Goal: Navigation & Orientation: Find specific page/section

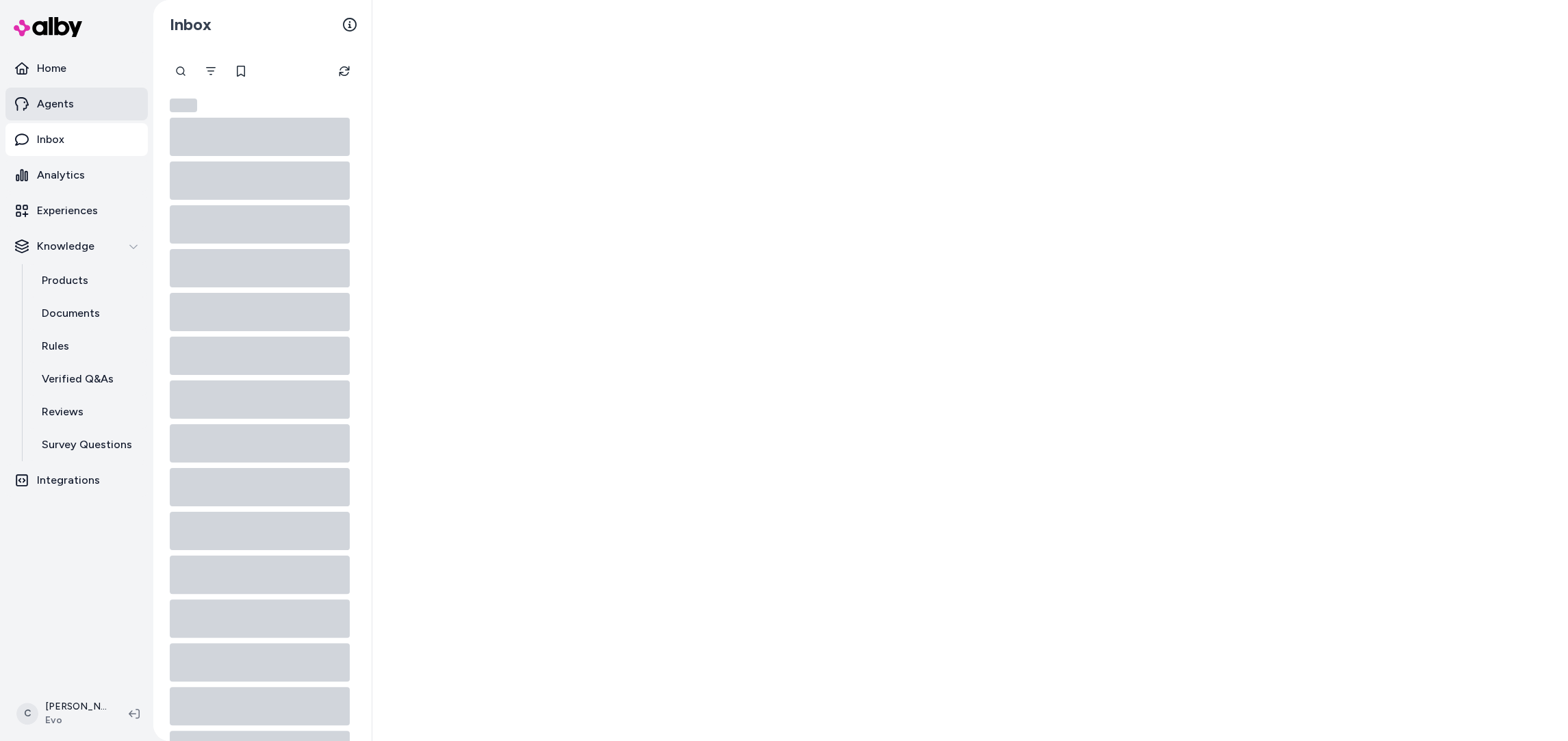
click at [71, 103] on p "Agents" at bounding box center [55, 103] width 37 height 16
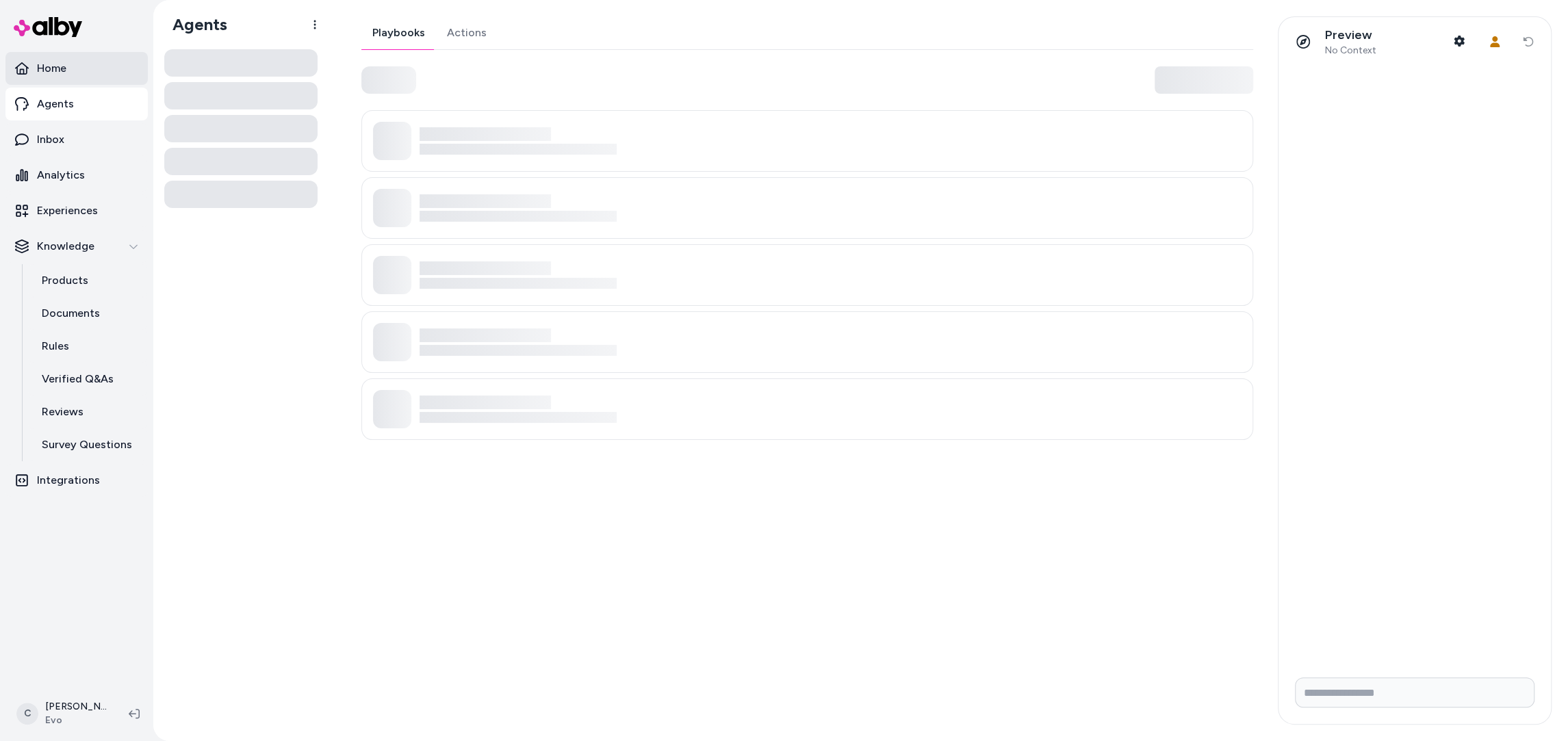
click at [84, 59] on link "Home" at bounding box center [76, 68] width 142 height 33
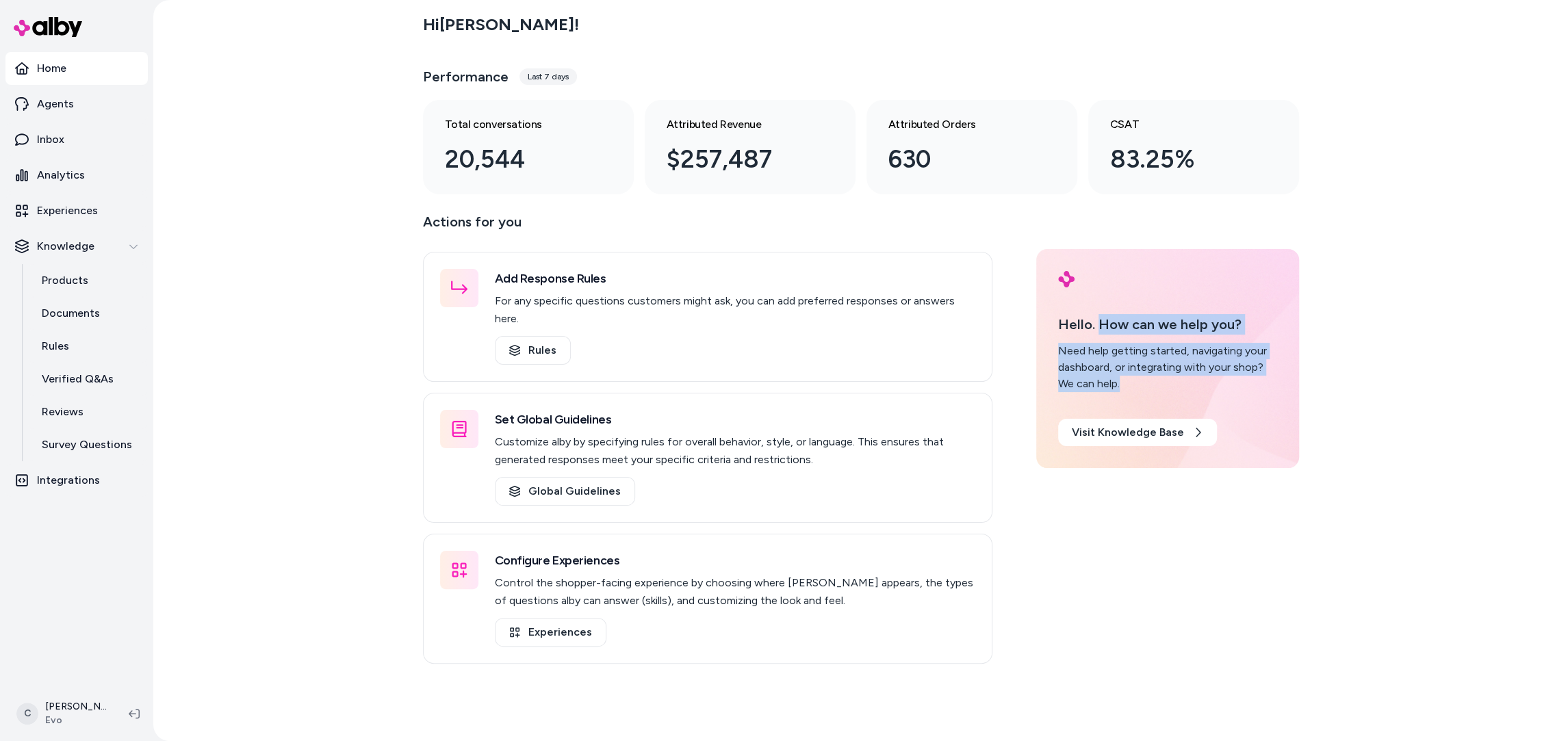
drag, startPoint x: 1095, startPoint y: 316, endPoint x: 1252, endPoint y: 381, distance: 169.9
click at [1252, 381] on div "Hello. How can we help you? Need help getting started, navigating your dashboar…" at bounding box center [1167, 354] width 219 height 78
click at [1068, 511] on div "Actions for you Add Response Rules For any specific questions customers might a…" at bounding box center [860, 437] width 876 height 453
drag, startPoint x: 1058, startPoint y: 493, endPoint x: 1281, endPoint y: 627, distance: 260.2
click at [1281, 628] on div "Actions for you Add Response Rules For any specific questions customers might a…" at bounding box center [860, 437] width 876 height 453
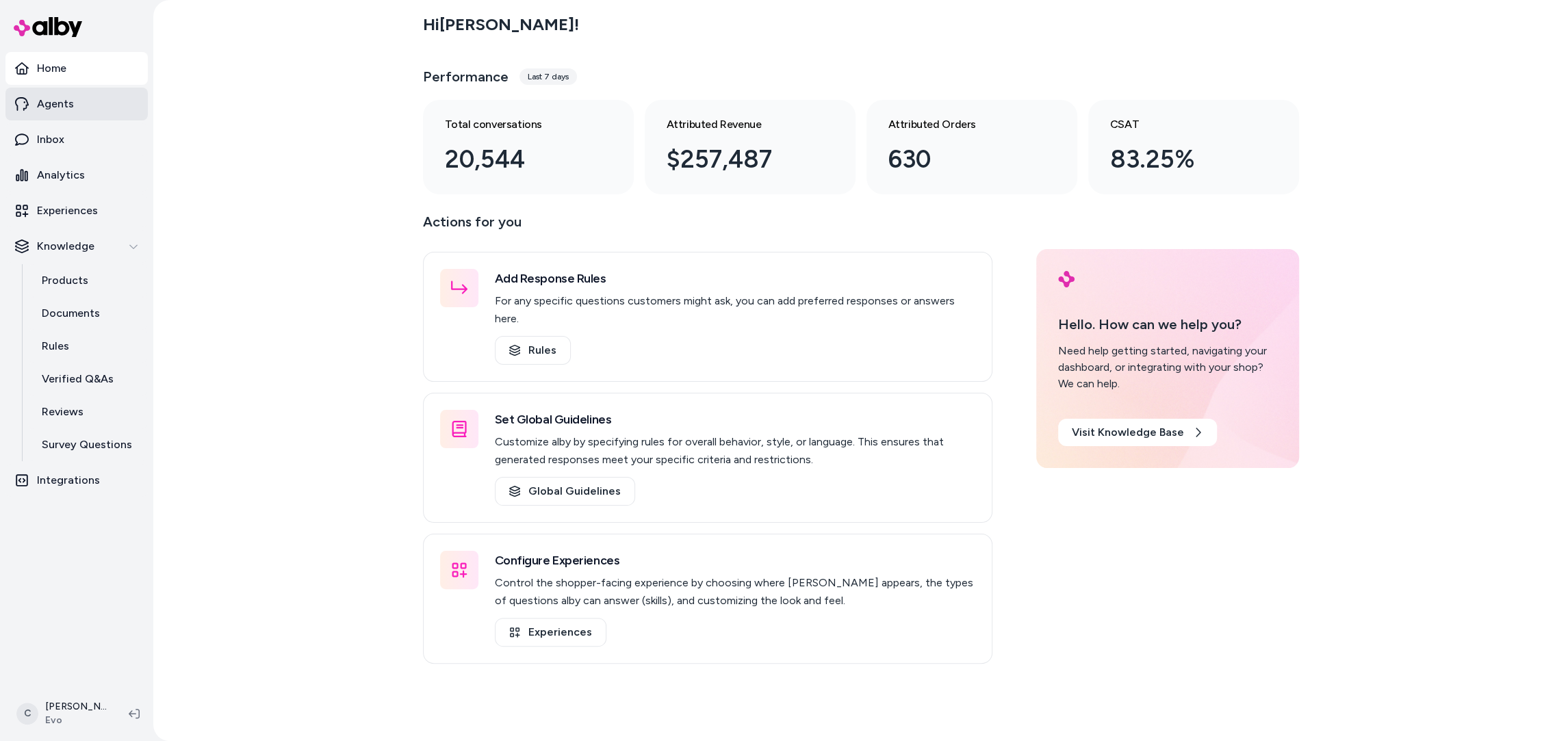
click at [50, 106] on p "Agents" at bounding box center [55, 103] width 37 height 16
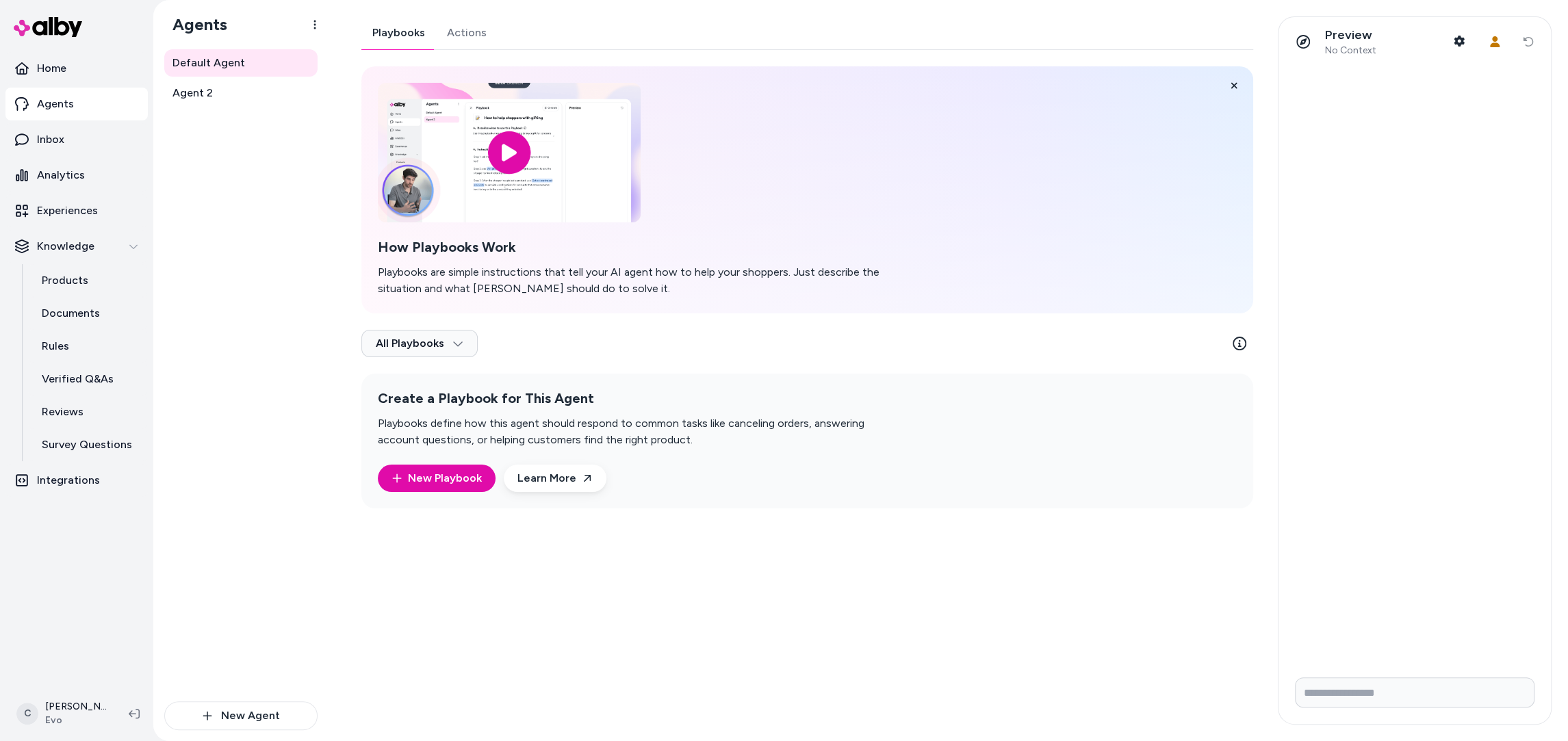
click at [849, 128] on div "How Playbooks Work Playbooks are simple instructions that tell your AI agent ho…" at bounding box center [807, 189] width 892 height 247
click at [550, 193] on input "image" at bounding box center [509, 152] width 275 height 146
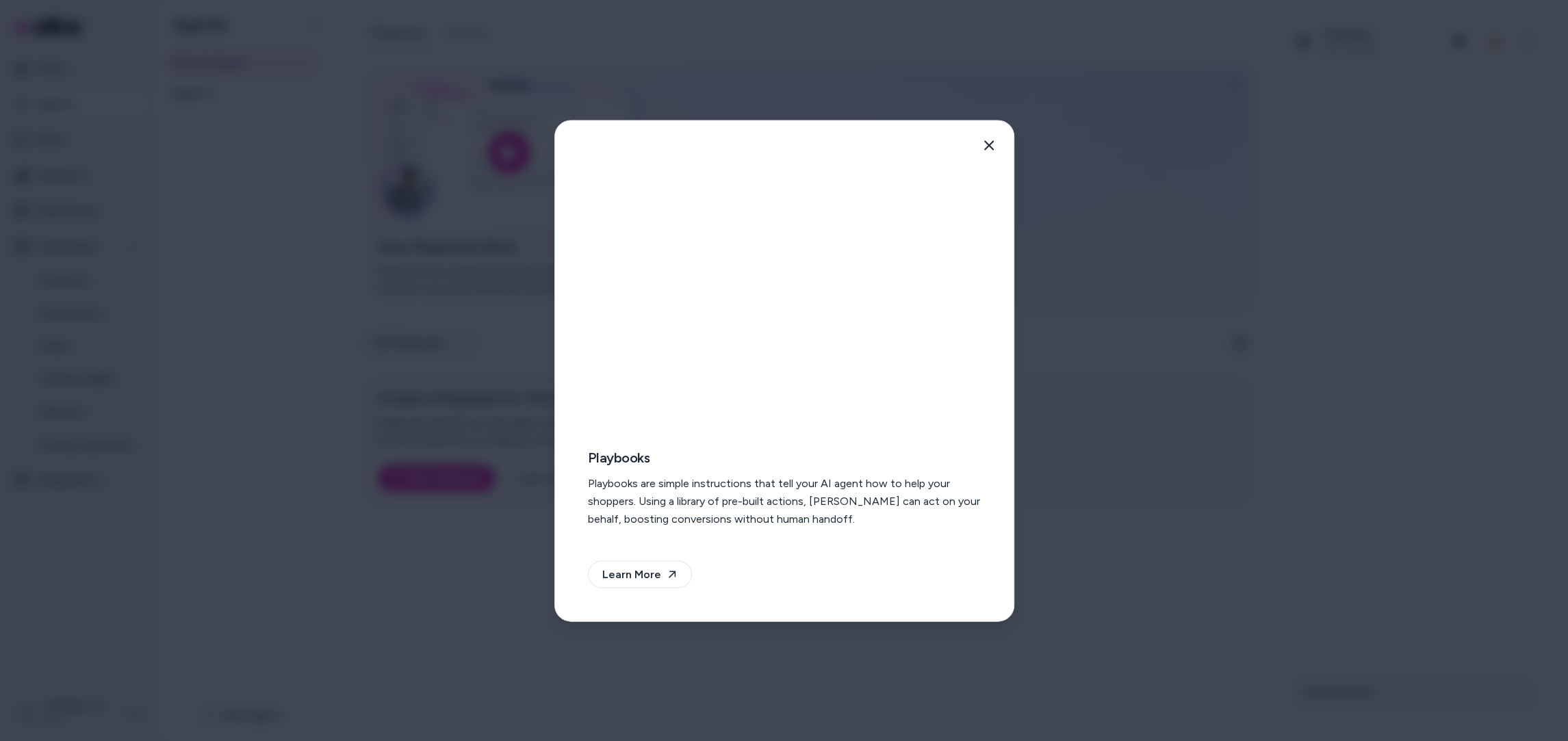
click at [442, 265] on div at bounding box center [784, 370] width 1568 height 741
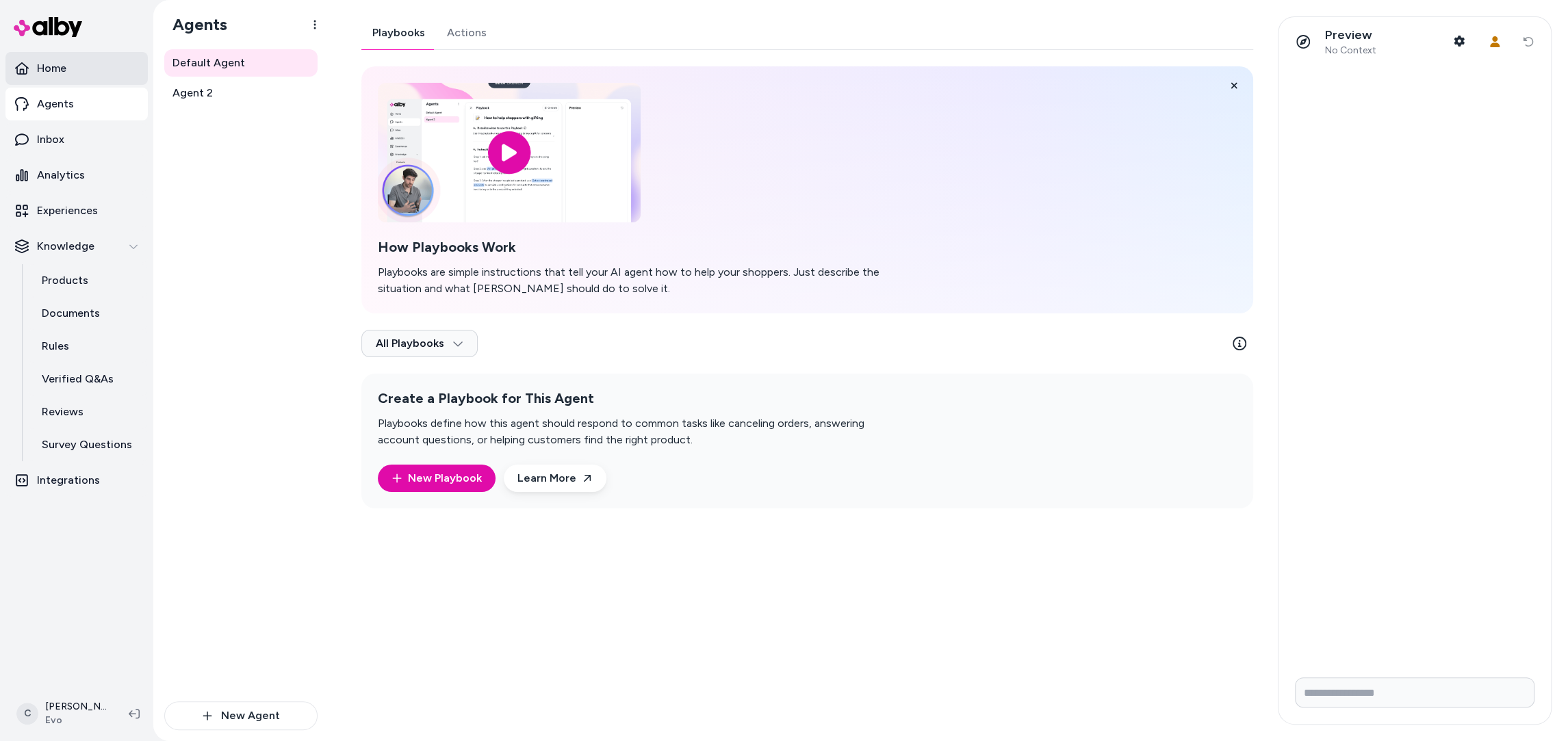
click at [116, 76] on link "Home" at bounding box center [76, 68] width 142 height 33
